Goal: Information Seeking & Learning: Learn about a topic

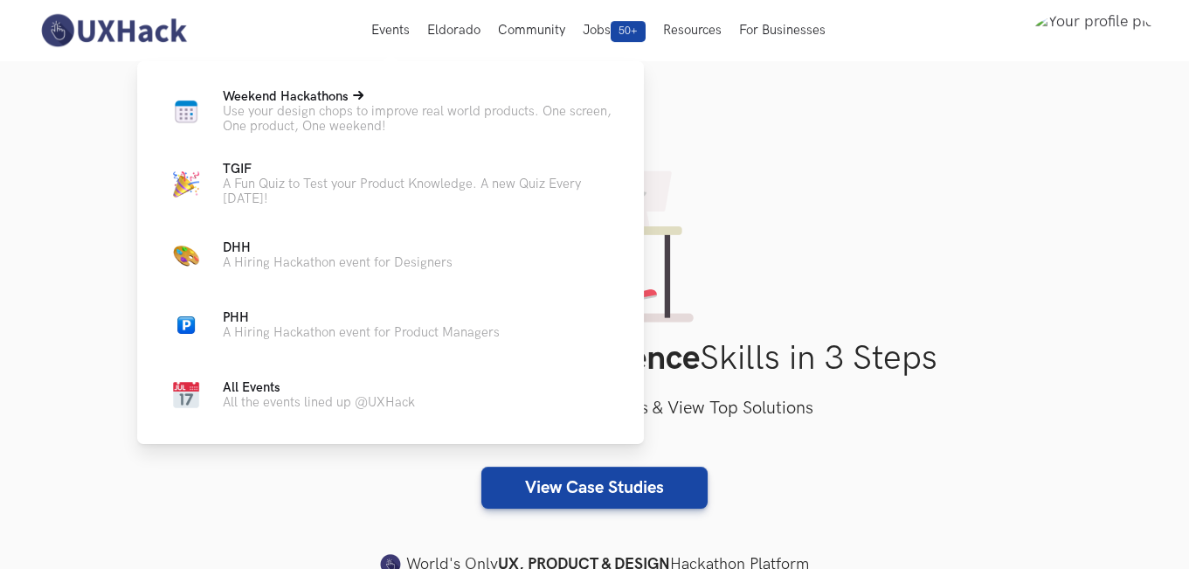
click at [367, 103] on p "Weekend Hackathons Live" at bounding box center [419, 96] width 393 height 15
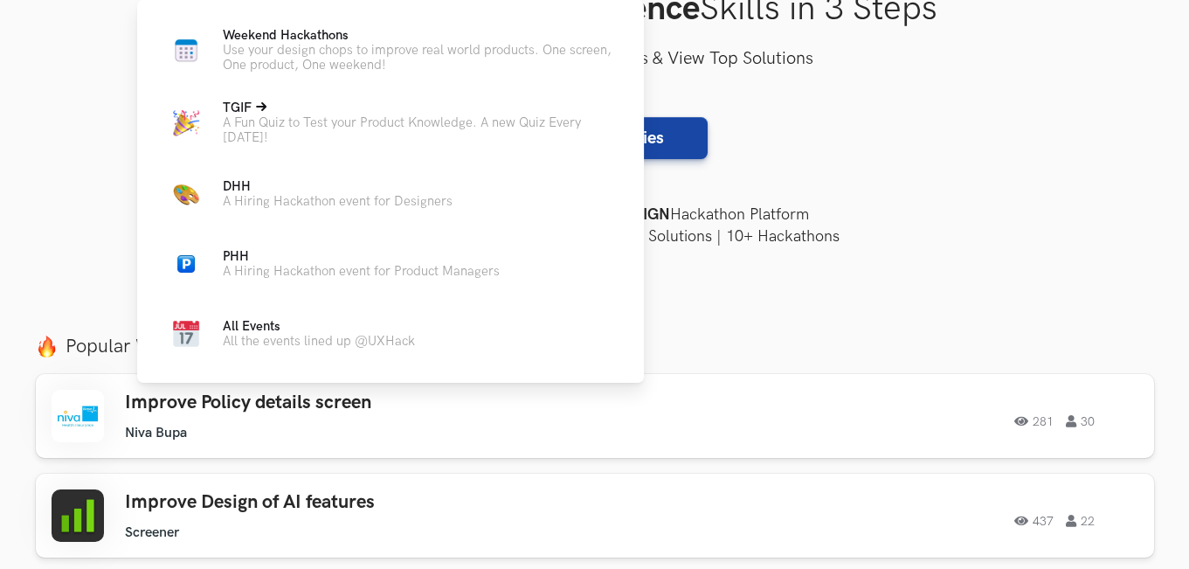
scroll to position [611, 0]
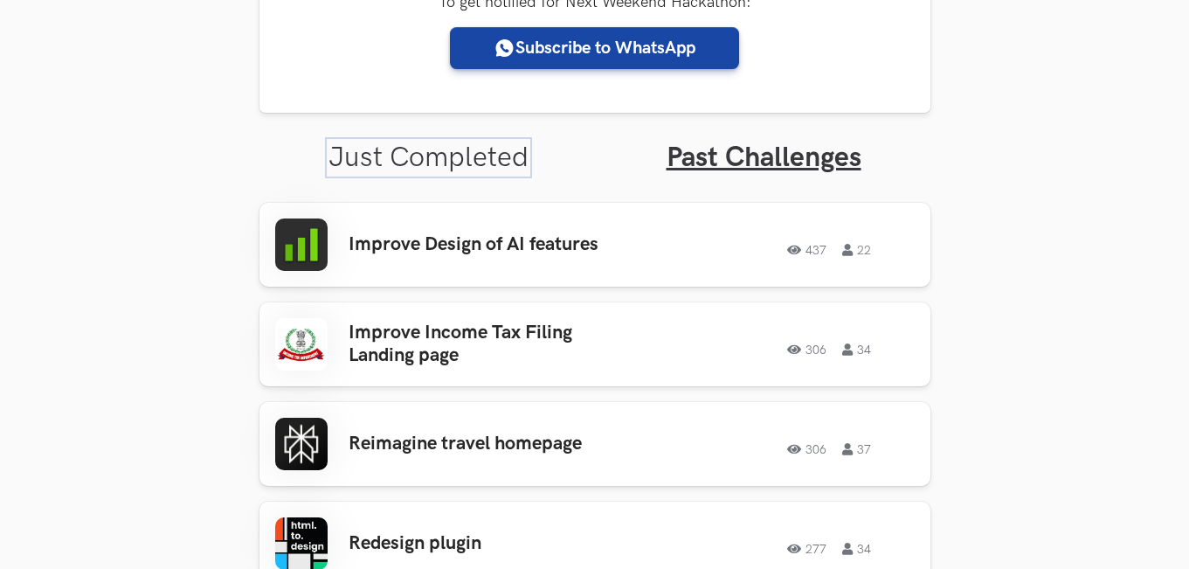
click at [476, 153] on link "Just Completed" at bounding box center [428, 158] width 200 height 34
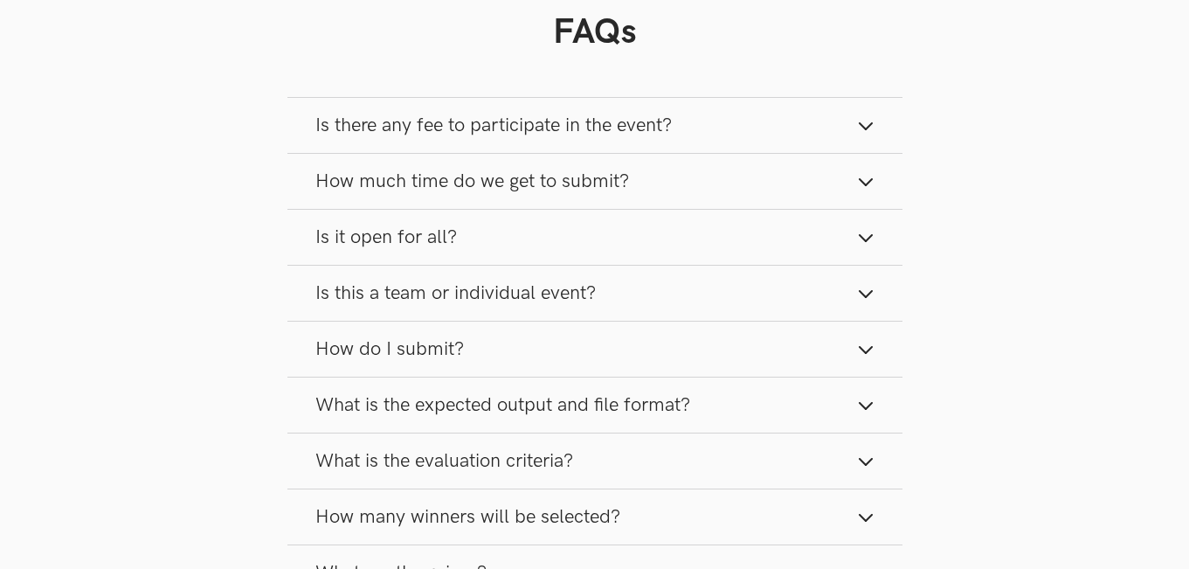
scroll to position [2333, 0]
